Goal: Task Accomplishment & Management: Use online tool/utility

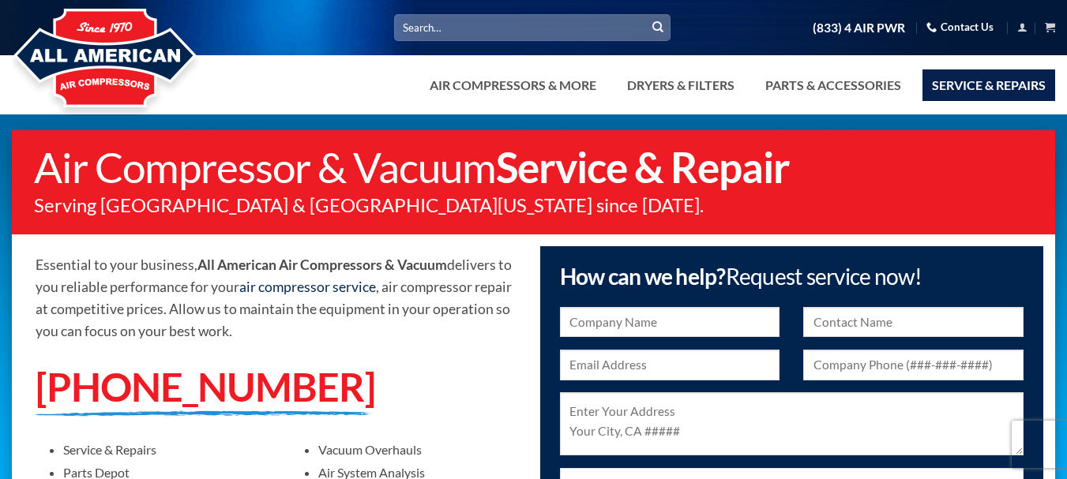
click at [302, 289] on link "air compressor service" at bounding box center [307, 287] width 137 height 17
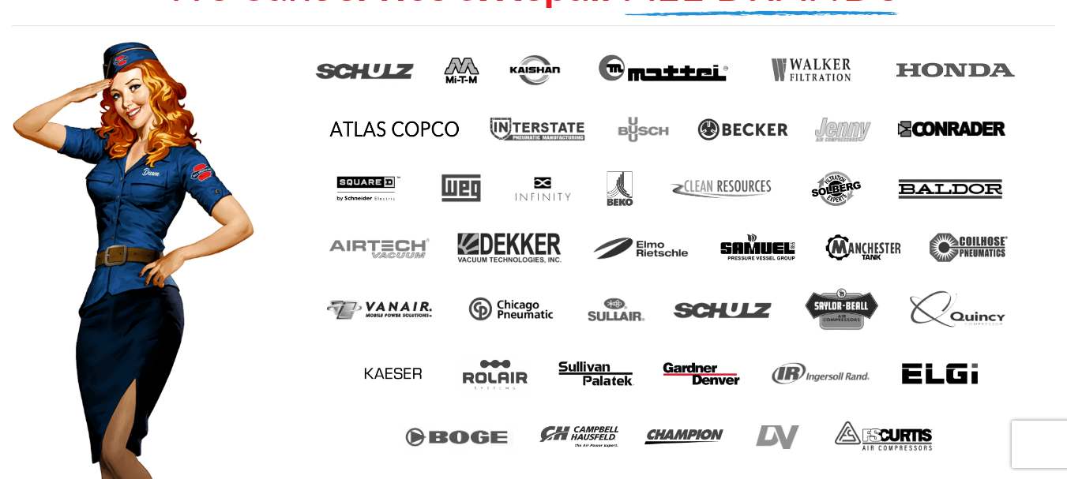
scroll to position [869, 0]
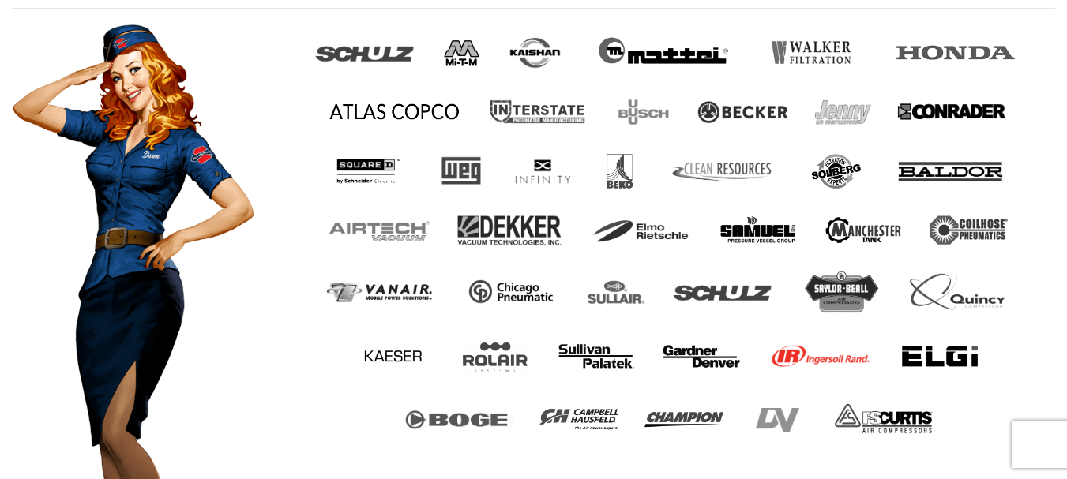
click at [809, 355] on img at bounding box center [820, 357] width 107 height 32
